Goal: Information Seeking & Learning: Learn about a topic

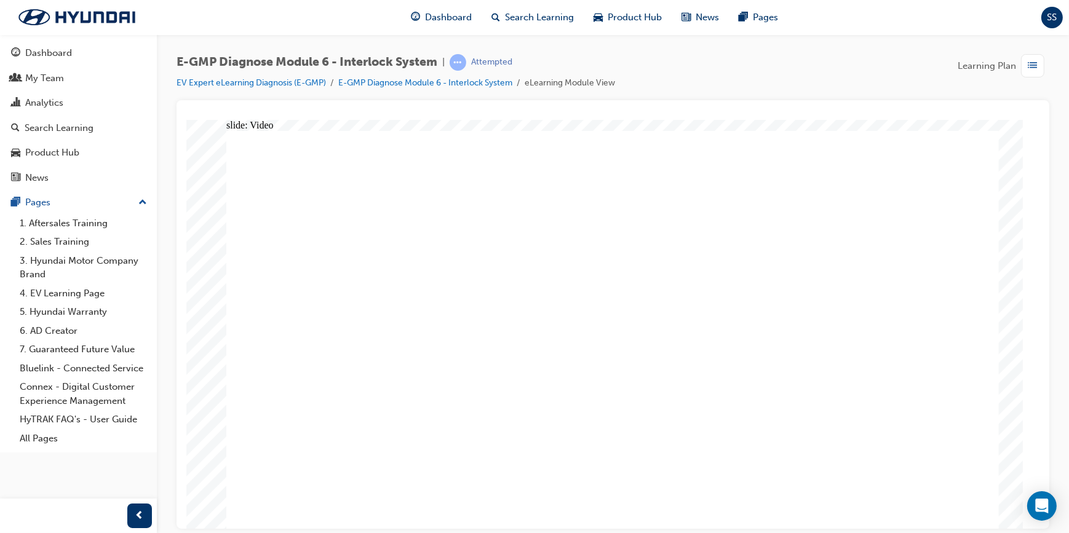
radio input "true"
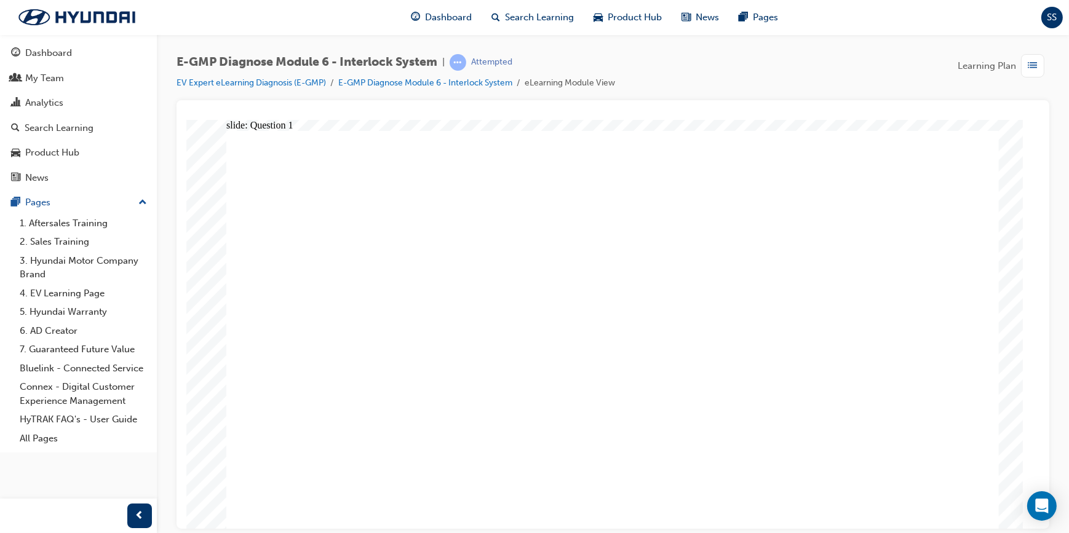
radio input "true"
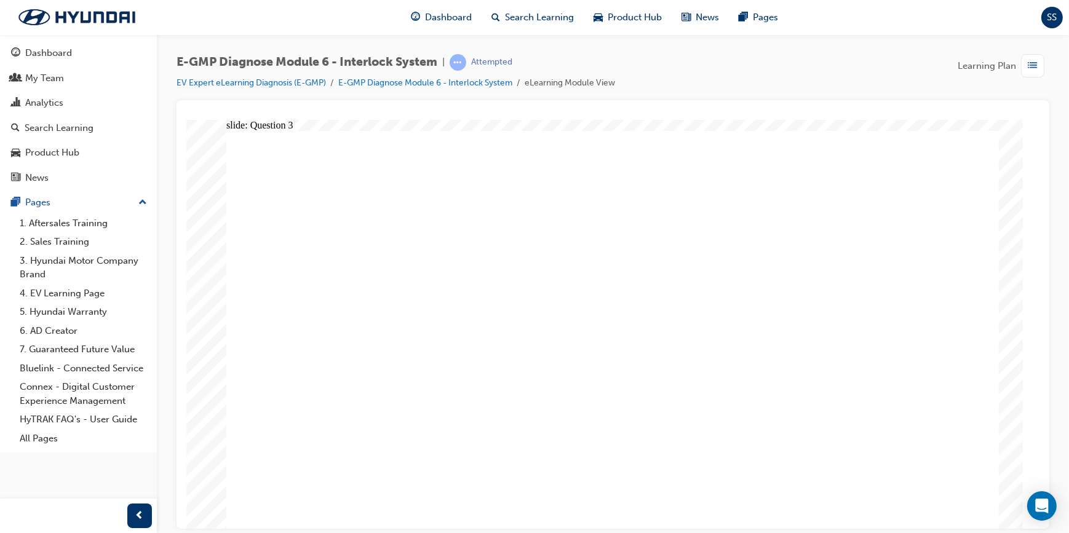
radio input "true"
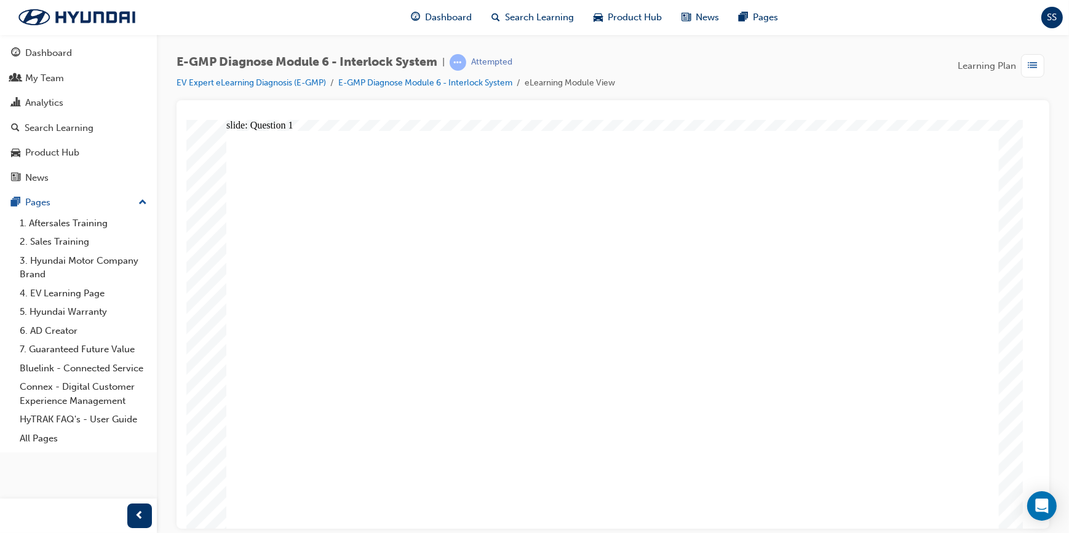
radio input "true"
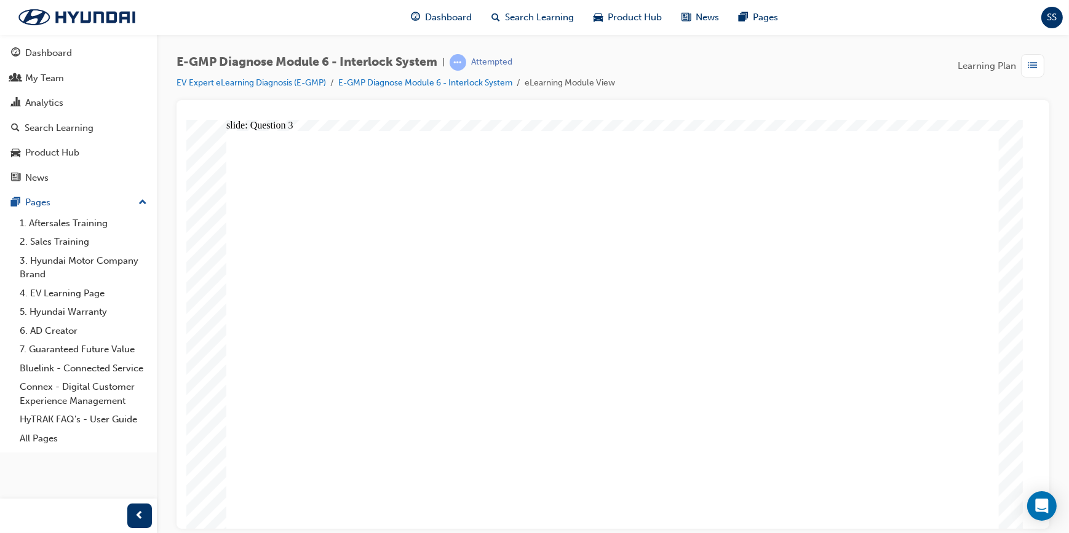
radio input "false"
radio input "true"
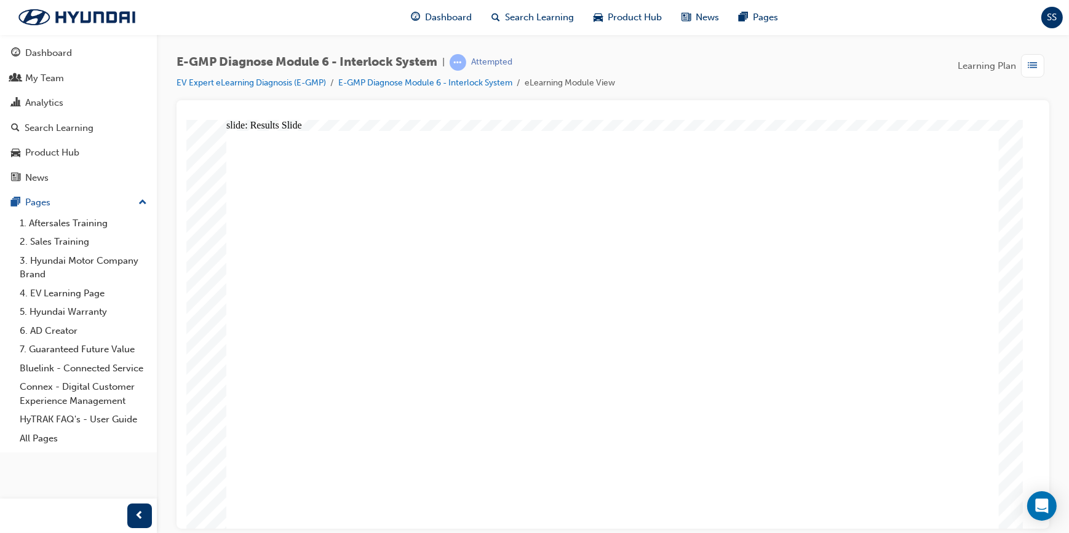
radio input "true"
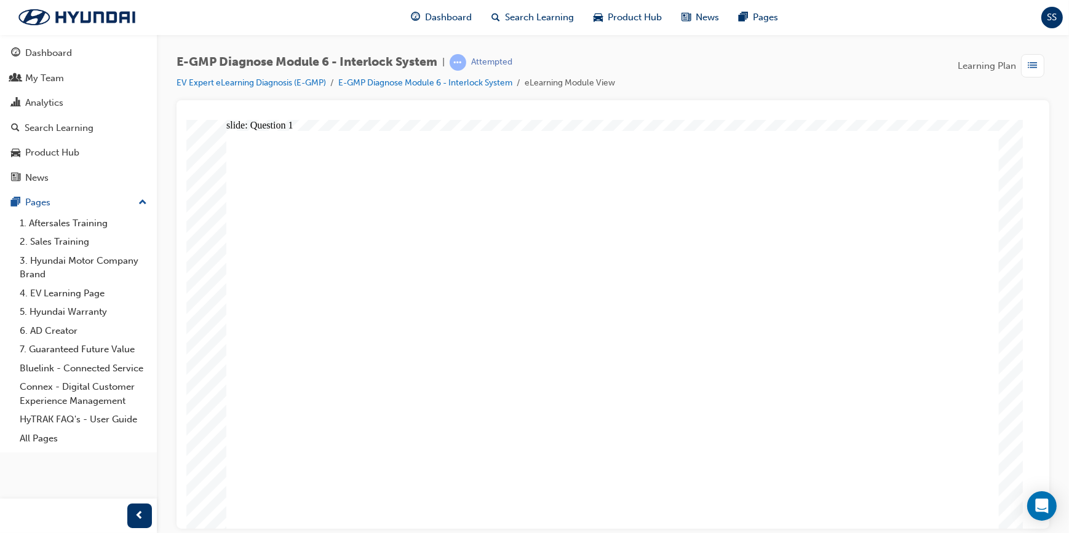
radio input "true"
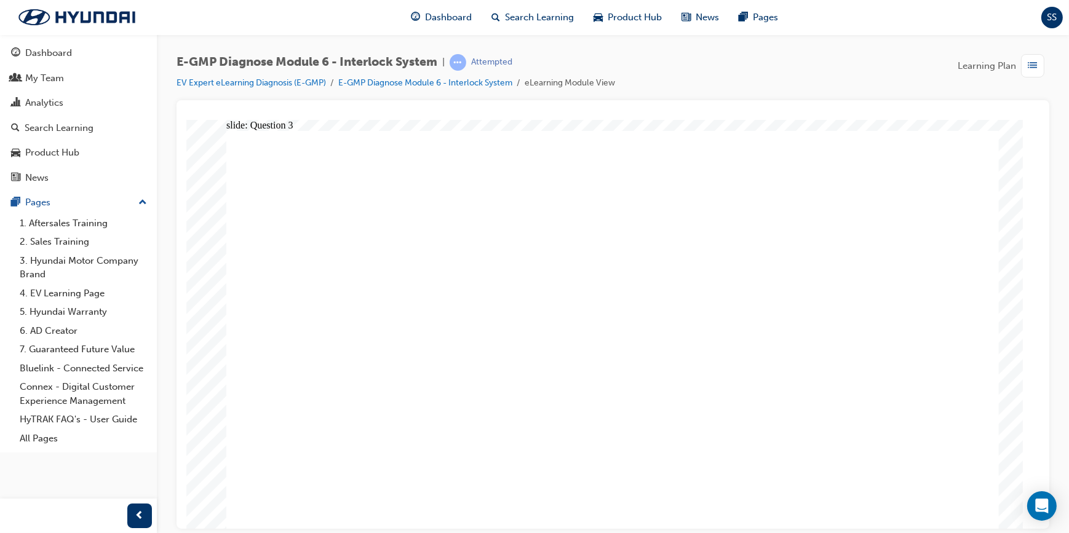
radio input "false"
radio input "true"
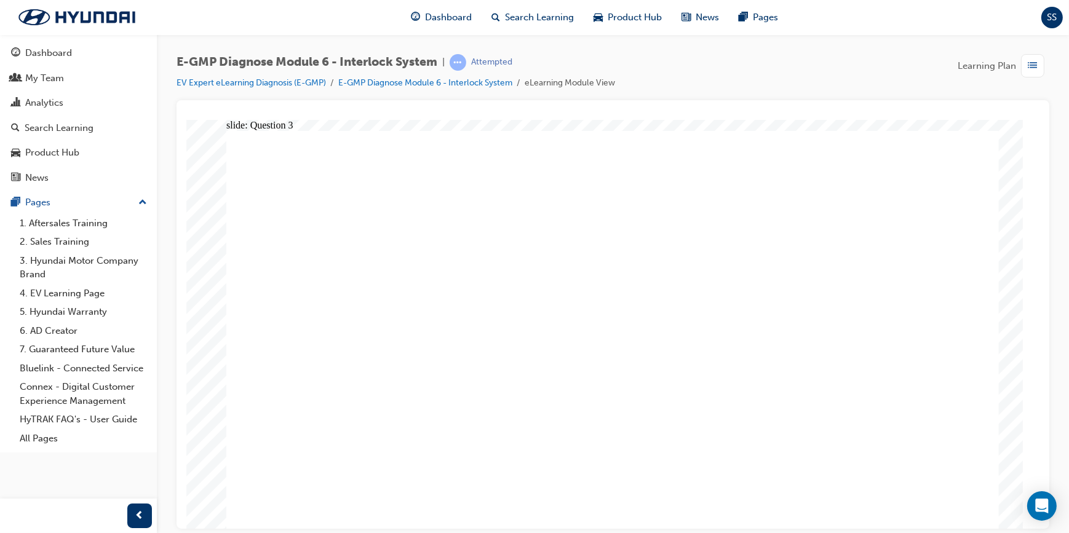
radio input "true"
drag, startPoint x: 657, startPoint y: 389, endPoint x: 651, endPoint y: 392, distance: 7.2
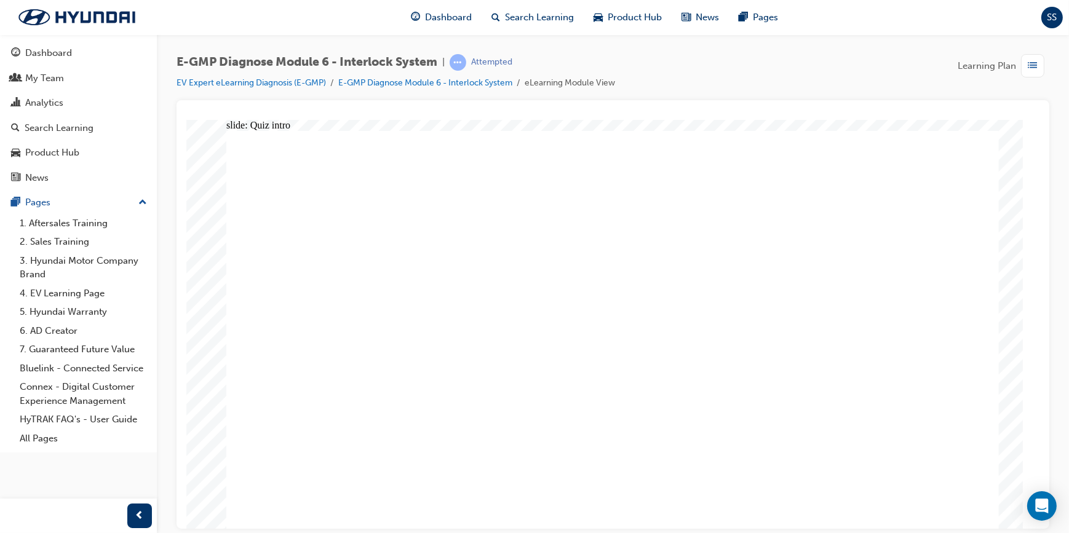
radio input "true"
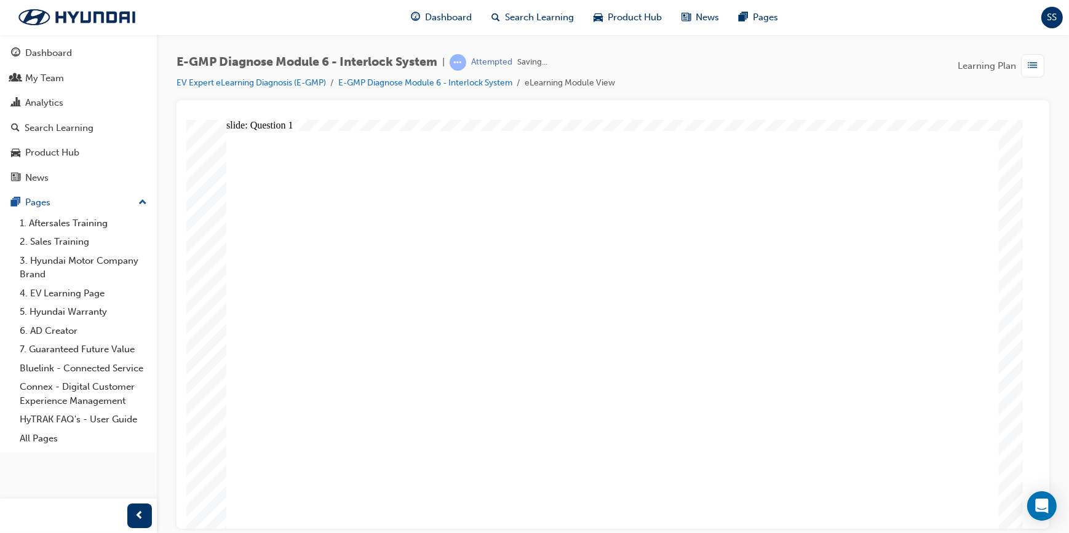
radio input "true"
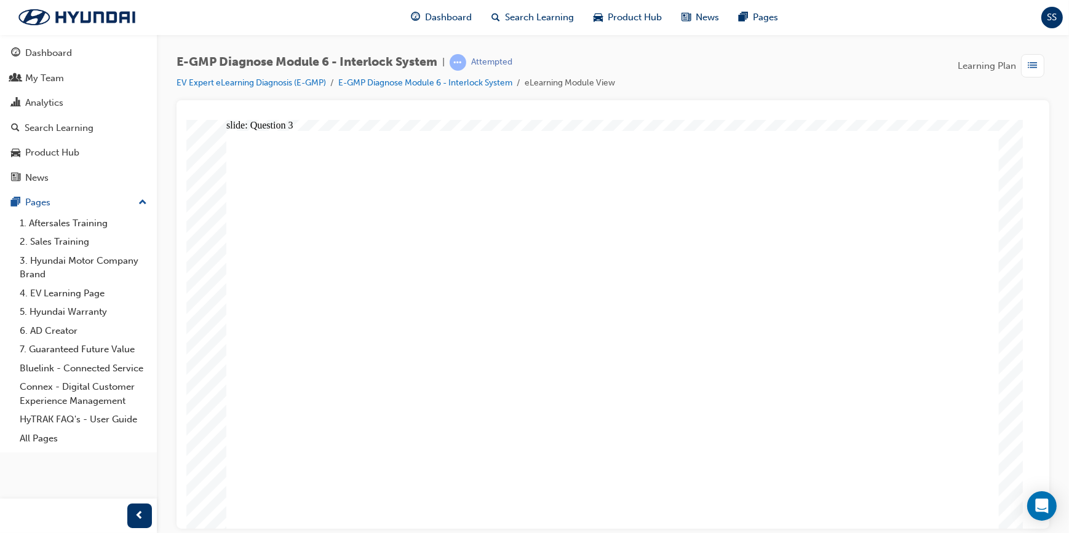
radio input "false"
radio input "true"
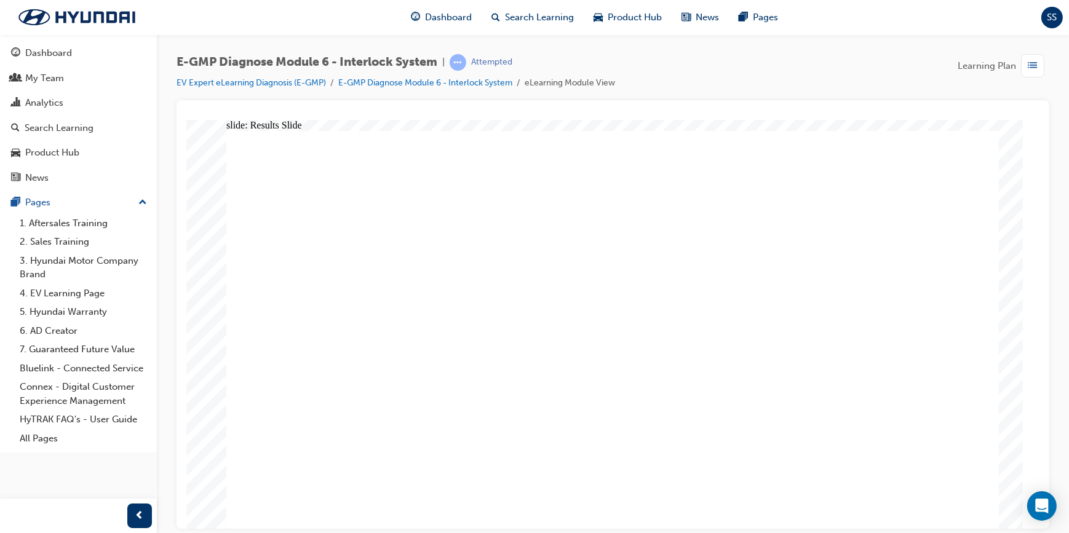
radio input "true"
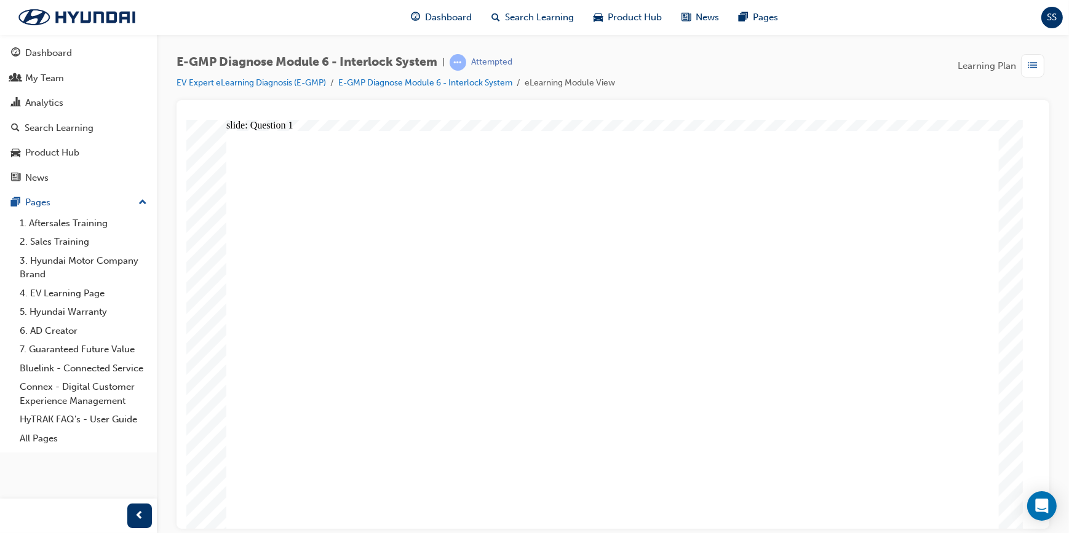
radio input "true"
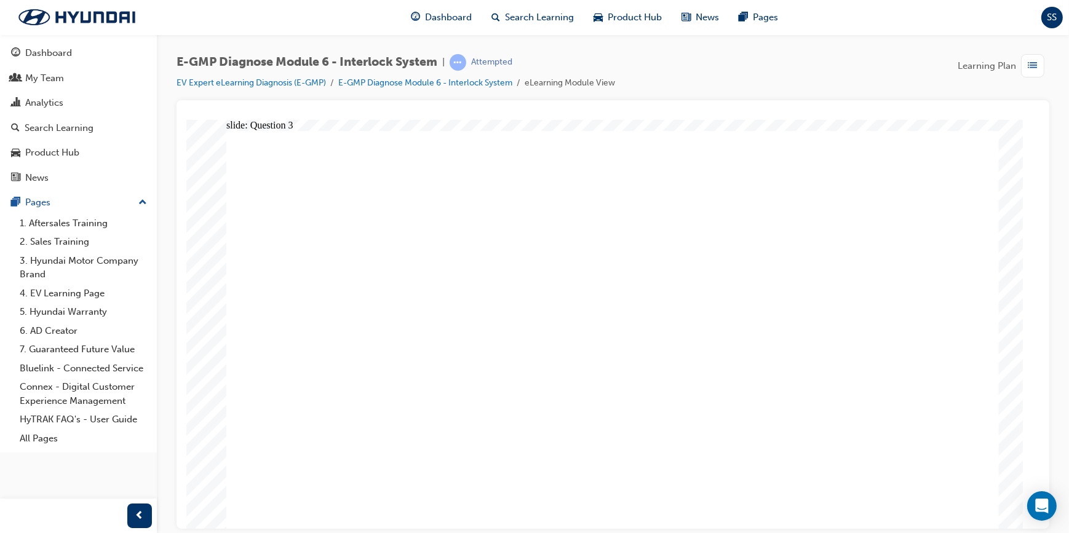
radio input "true"
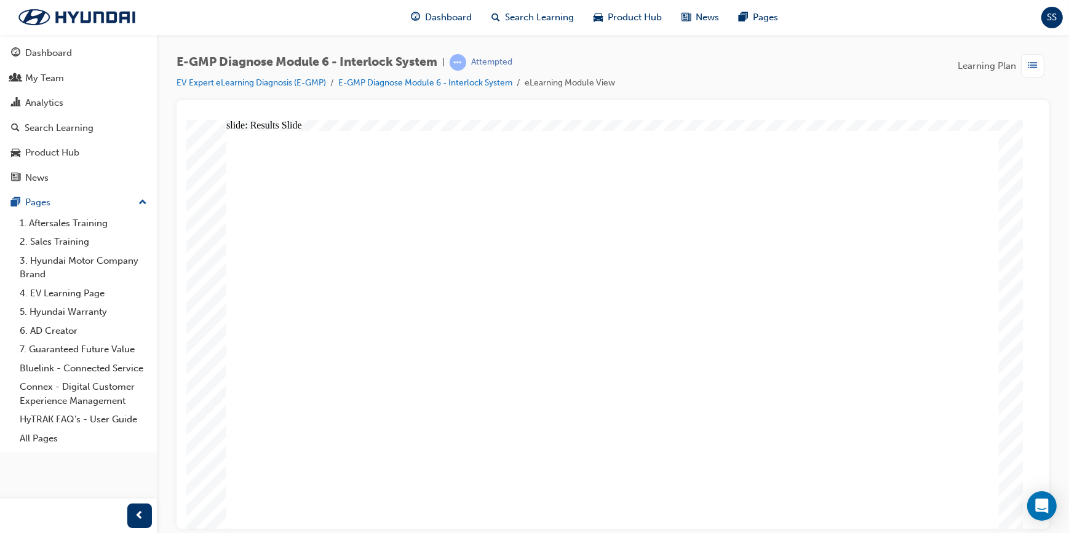
radio input "true"
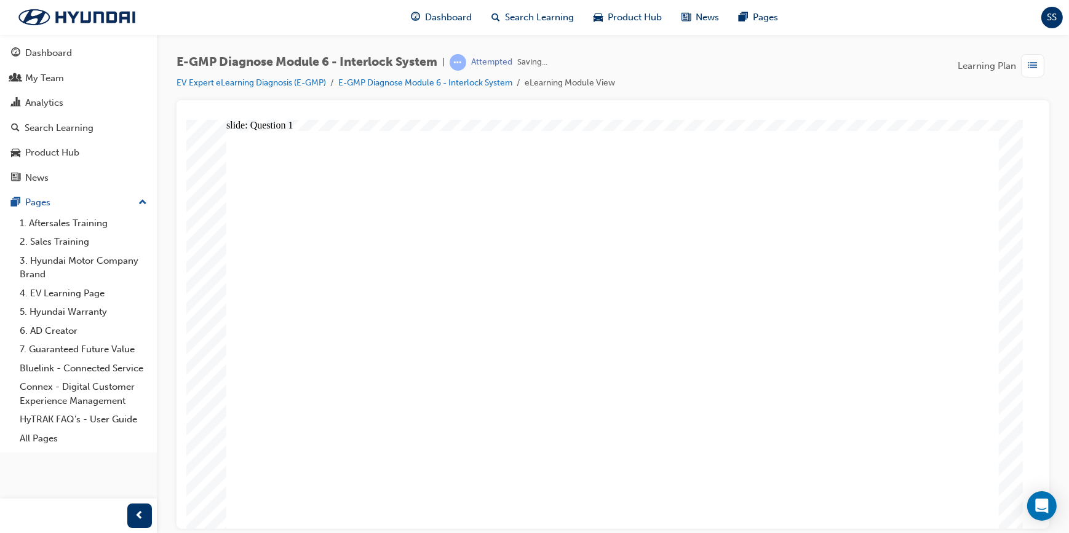
radio input "true"
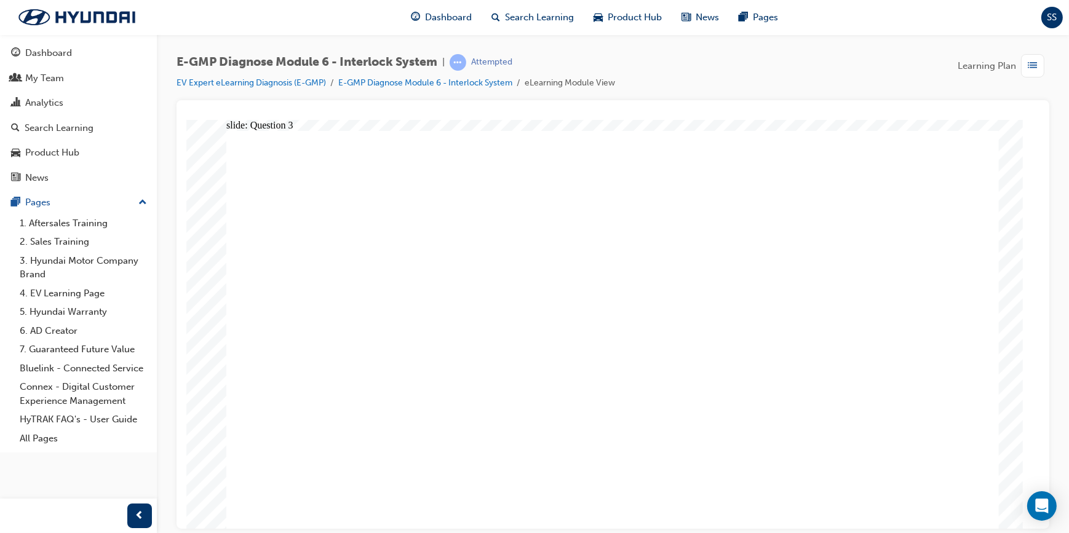
radio input "true"
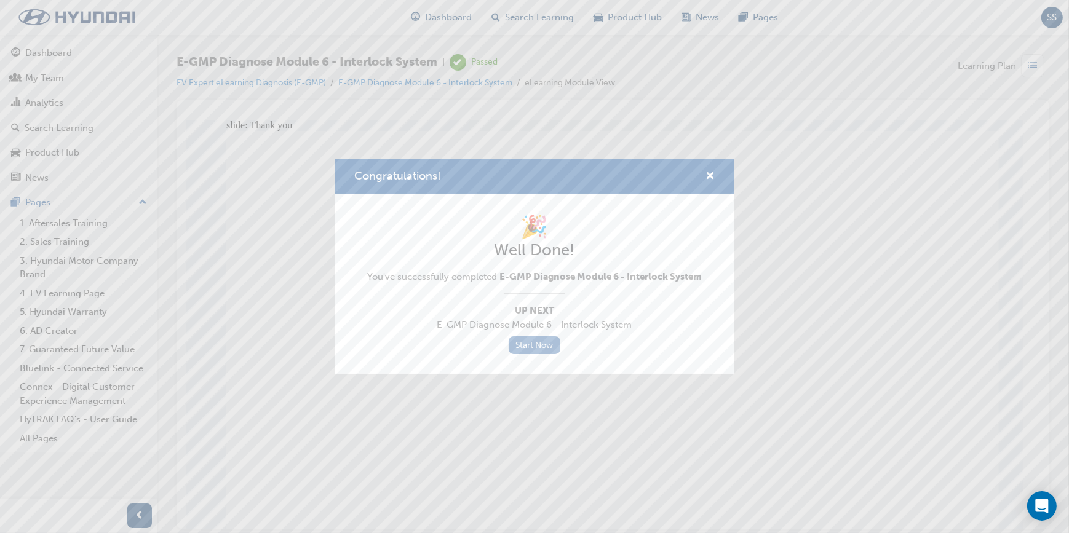
click at [531, 347] on link "Start Now" at bounding box center [535, 345] width 52 height 18
drag, startPoint x: 531, startPoint y: 347, endPoint x: 742, endPoint y: 177, distance: 270.8
click at [742, 177] on div "Congratulations! 🎉 Well Done! You've successfully completed E-GMP Diagnose Modu…" at bounding box center [534, 266] width 1069 height 533
click at [546, 349] on link "Start Now" at bounding box center [535, 345] width 52 height 18
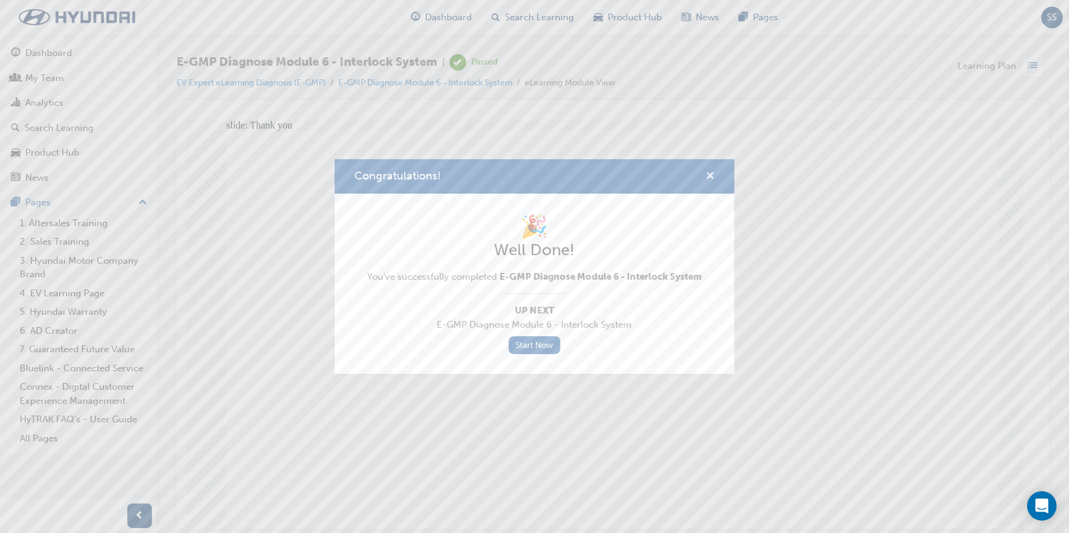
click at [713, 172] on span "cross-icon" at bounding box center [709, 177] width 9 height 11
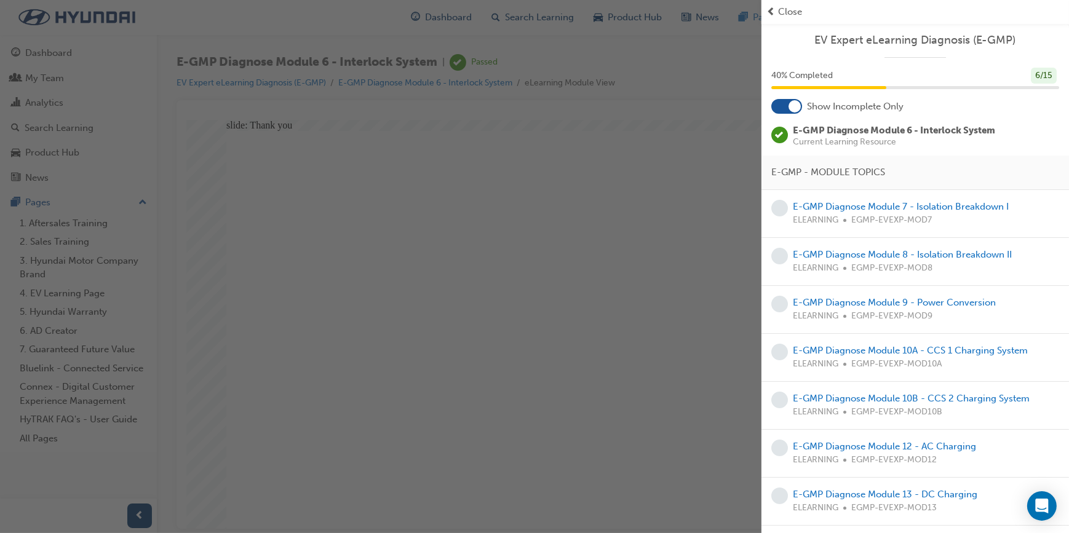
click at [771, 9] on span "prev-icon" at bounding box center [770, 12] width 9 height 14
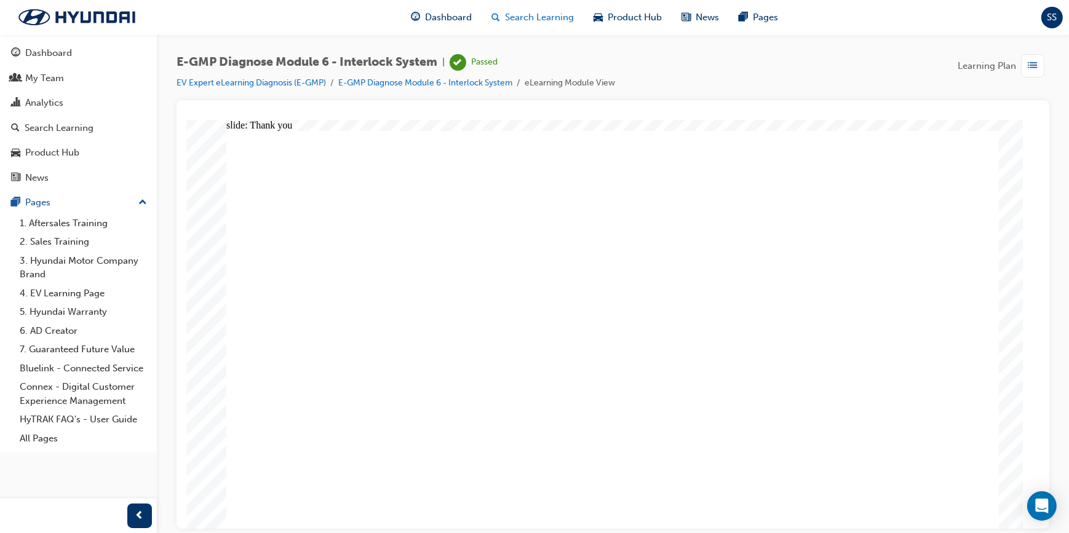
click at [528, 19] on span "Search Learning" at bounding box center [539, 17] width 69 height 14
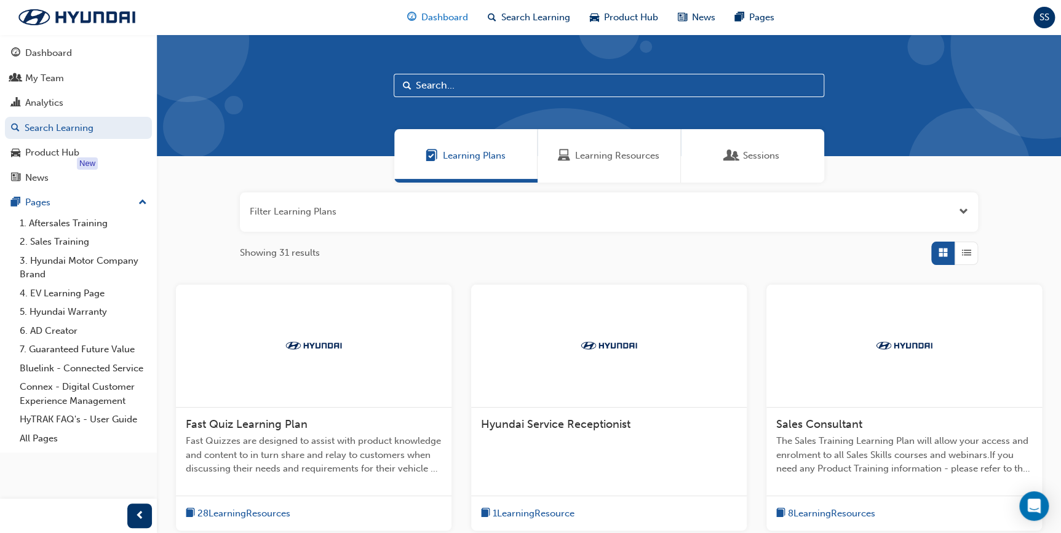
click at [449, 11] on span "Dashboard" at bounding box center [444, 17] width 47 height 14
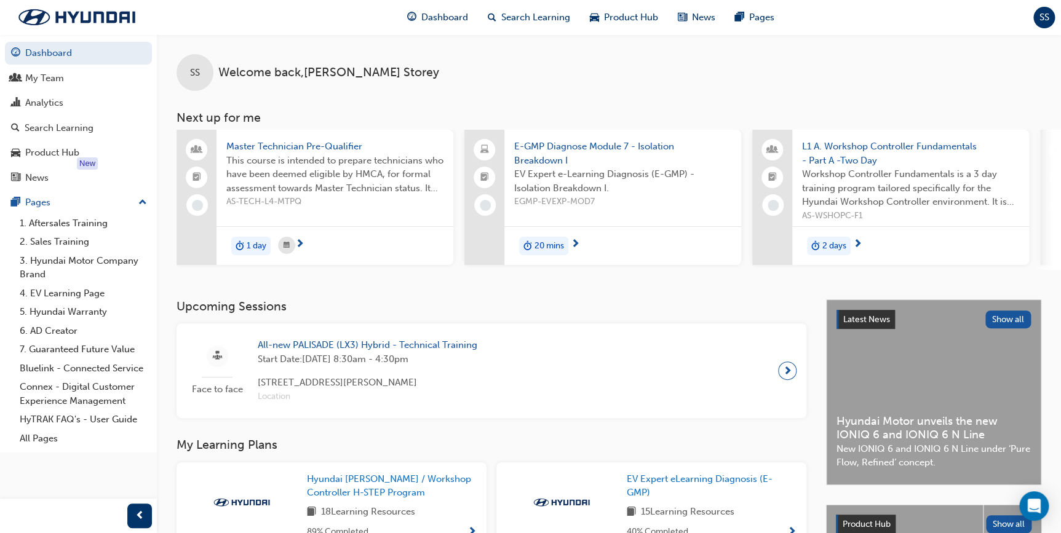
click at [663, 488] on link "EV Expert eLearning Diagnosis (E-GMP)" at bounding box center [712, 486] width 170 height 28
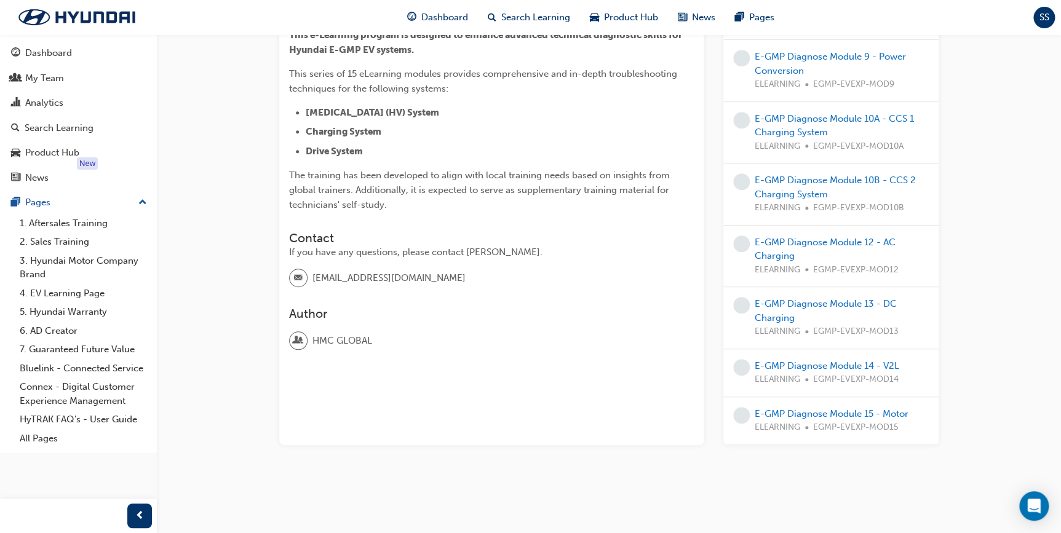
scroll to position [73, 0]
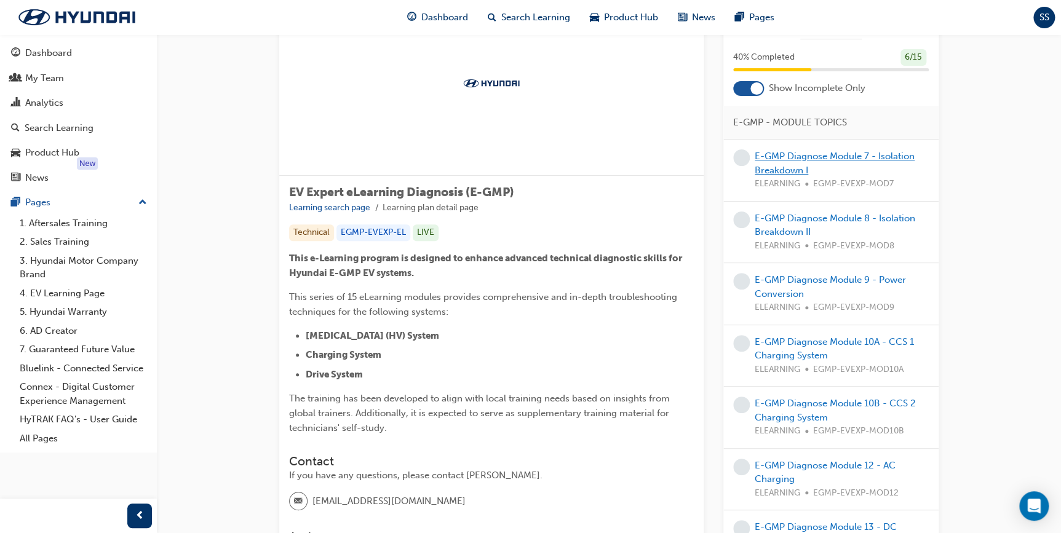
click at [809, 157] on link "E-GMP Diagnose Module 7 - Isolation Breakdown I" at bounding box center [835, 163] width 160 height 25
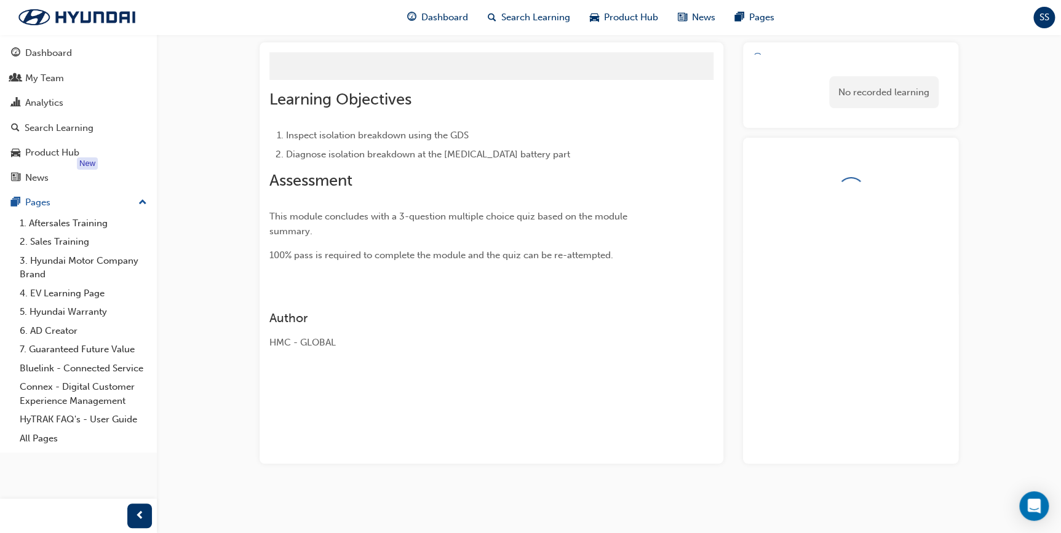
scroll to position [73, 0]
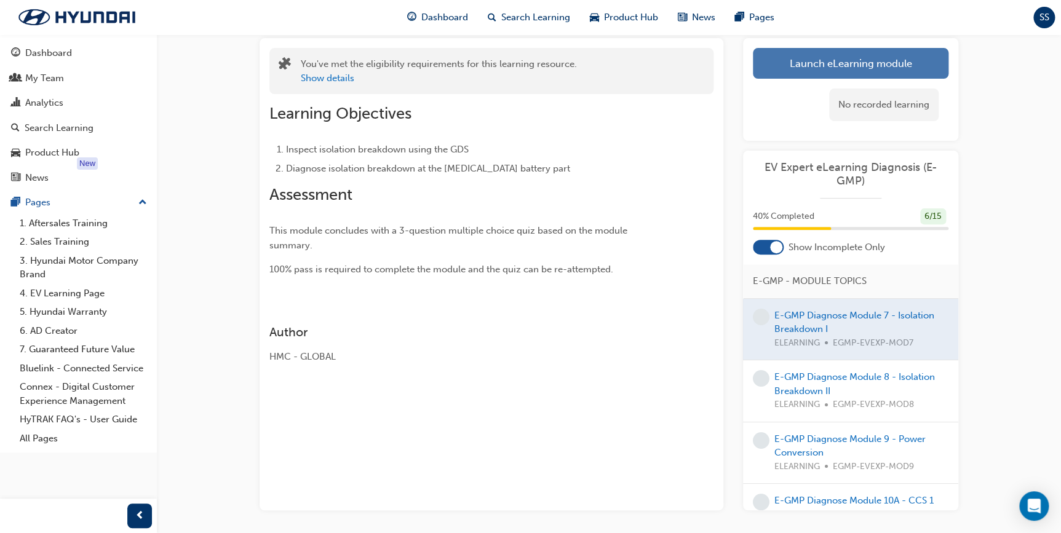
click at [850, 72] on link "Launch eLearning module" at bounding box center [851, 63] width 196 height 31
